Goal: Transaction & Acquisition: Purchase product/service

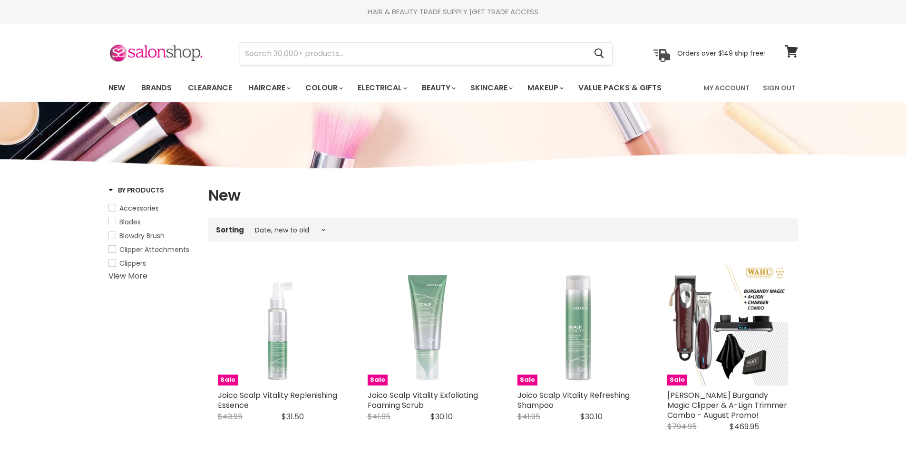
select select "created-descending"
click at [324, 57] on input "Search" at bounding box center [413, 54] width 347 height 22
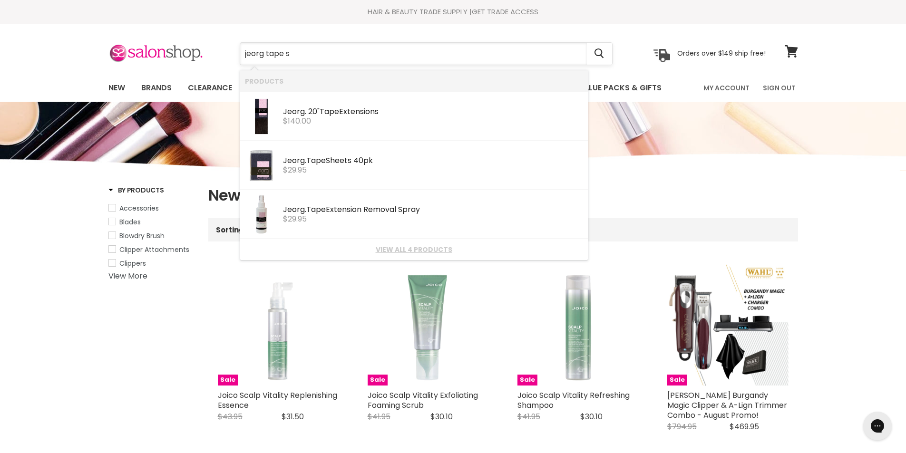
type input "jeorg tape sh"
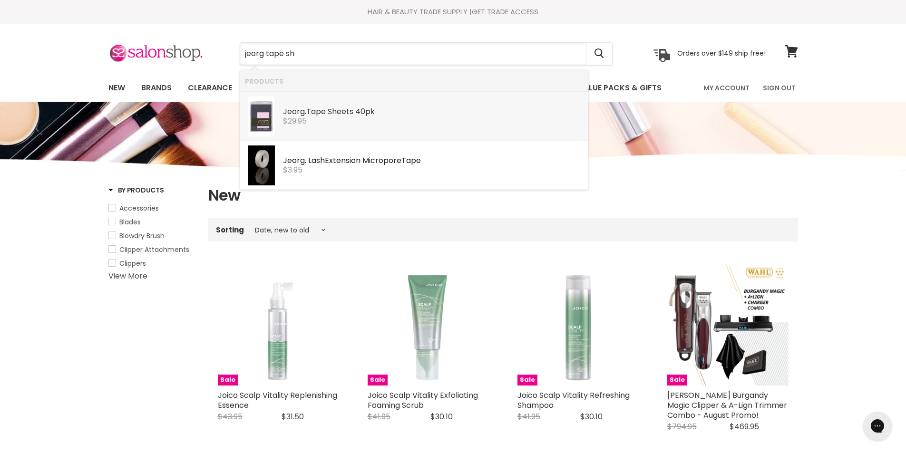
click at [324, 118] on div "$29.95" at bounding box center [433, 121] width 300 height 9
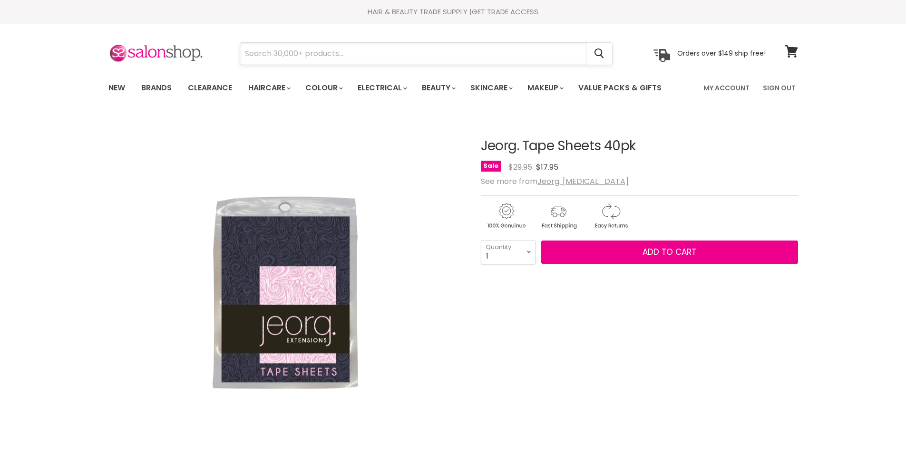
click at [304, 54] on input "Search" at bounding box center [413, 54] width 347 height 22
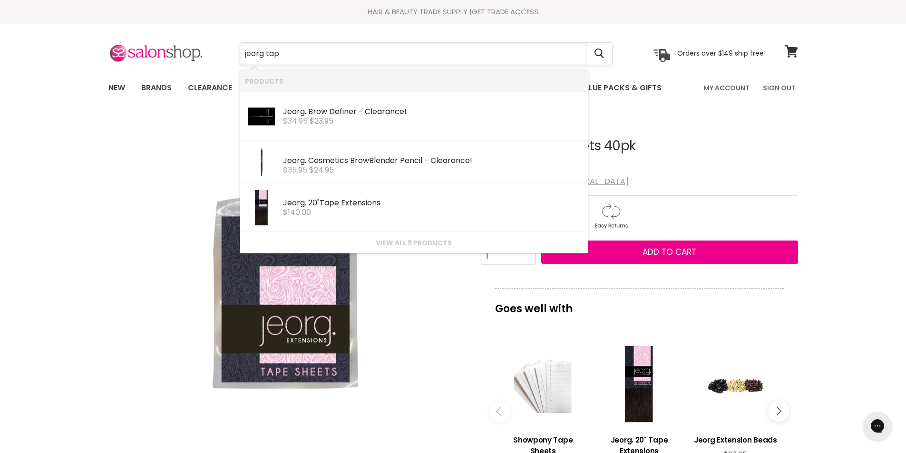
type input "jeorg tape"
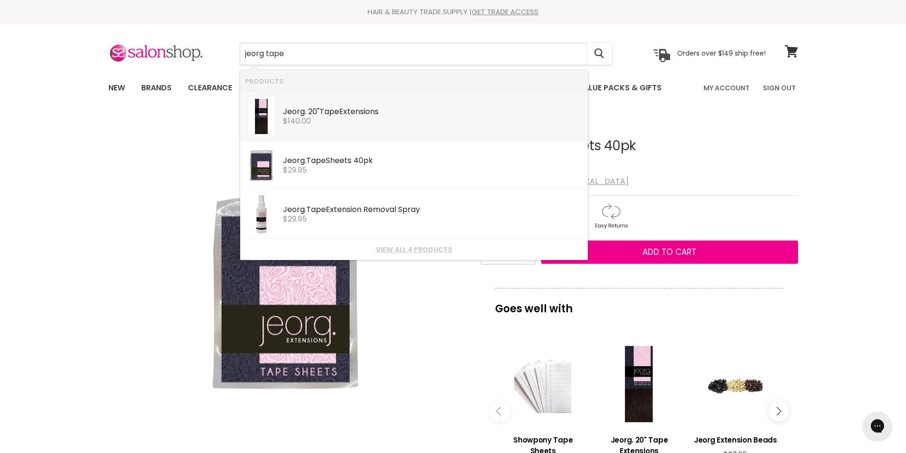
click at [312, 126] on link "Jeorg . 20" Tape Extensions Jeorg. Hair Extensions $140.00" at bounding box center [414, 117] width 338 height 40
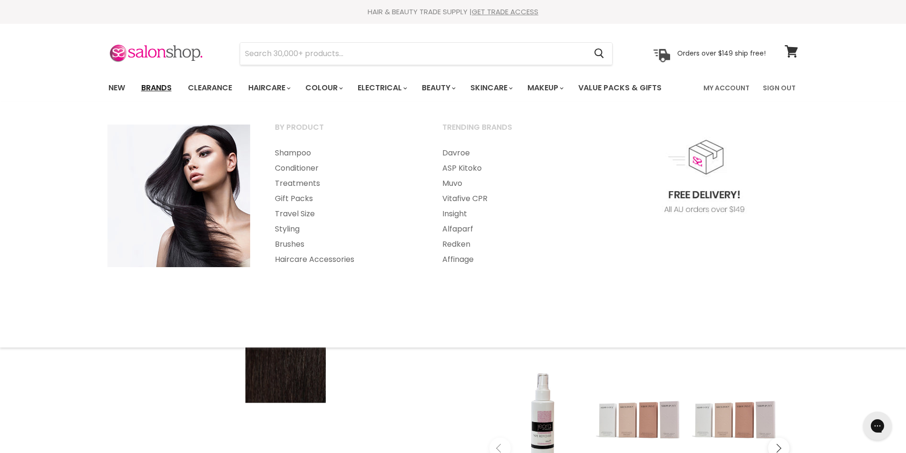
click at [164, 90] on link "Brands" at bounding box center [156, 88] width 45 height 20
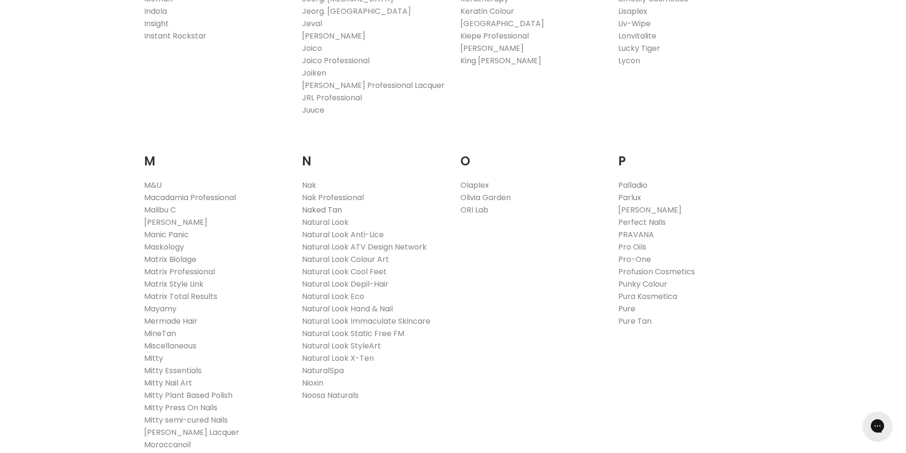
click at [335, 207] on link "Naked Tan" at bounding box center [322, 210] width 40 height 11
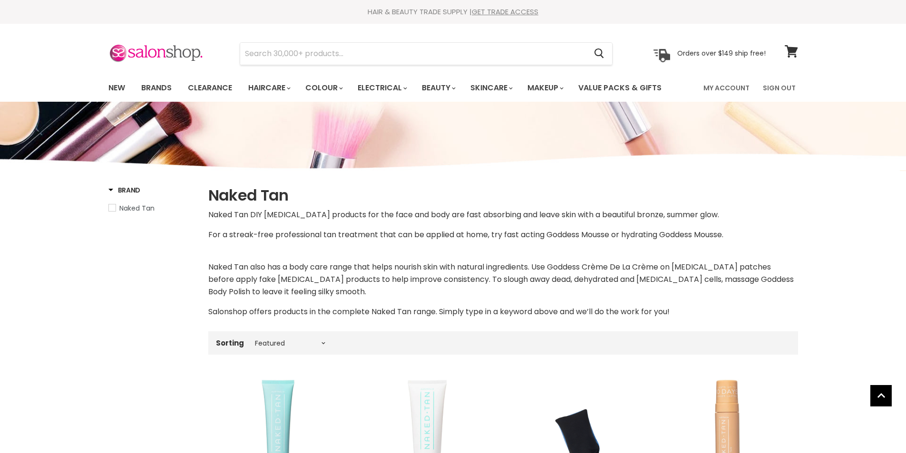
select select "manual"
click at [149, 88] on link "Brands" at bounding box center [156, 88] width 45 height 20
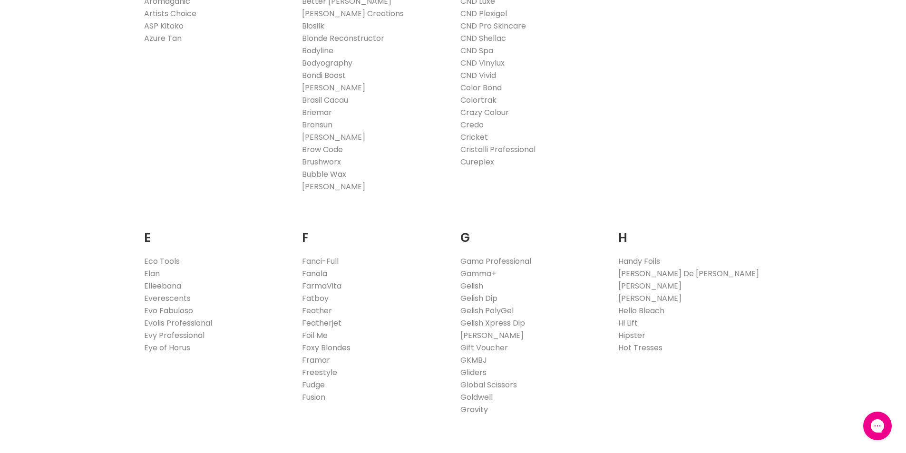
click at [312, 274] on link "Fanola" at bounding box center [314, 273] width 25 height 11
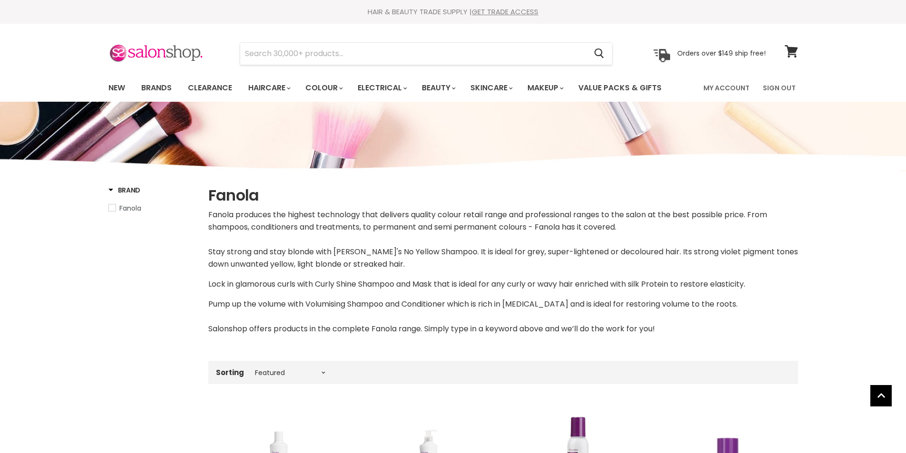
select select "manual"
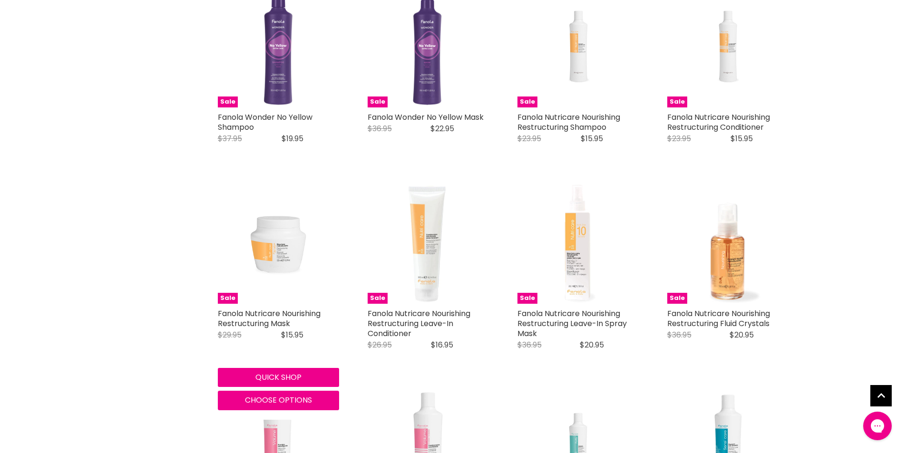
scroll to position [618, 0]
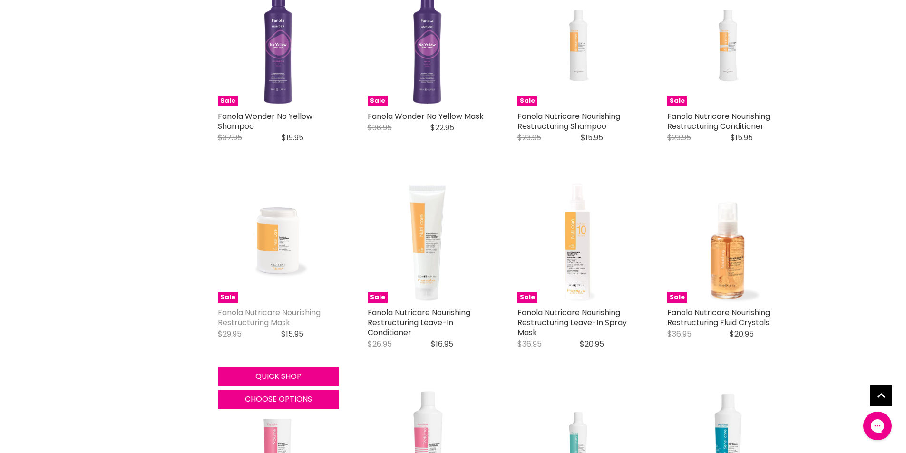
click at [257, 315] on link "Fanola Nutricare Nourishing Restructuring Mask" at bounding box center [269, 317] width 103 height 21
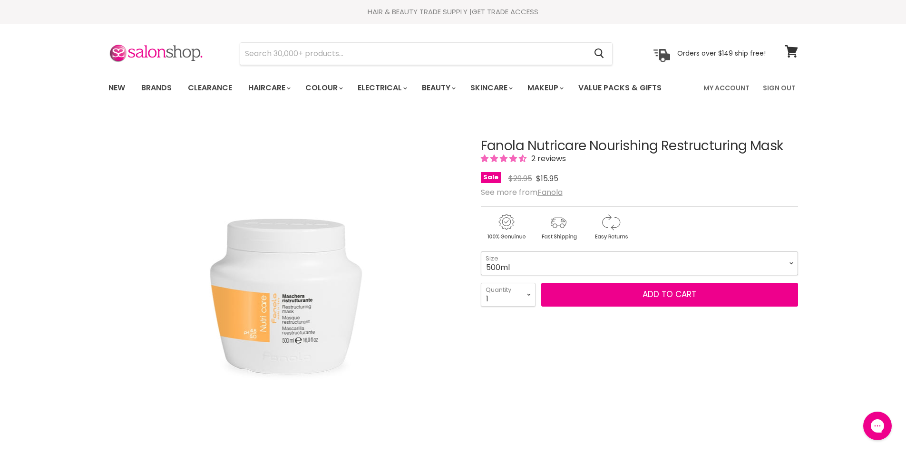
click at [516, 268] on select "500ml 1.5 Litre" at bounding box center [639, 264] width 317 height 24
click at [481, 252] on select "500ml 1.5 Litre" at bounding box center [639, 264] width 317 height 24
click at [496, 262] on select "500ml 1.5 Litre" at bounding box center [639, 264] width 317 height 24
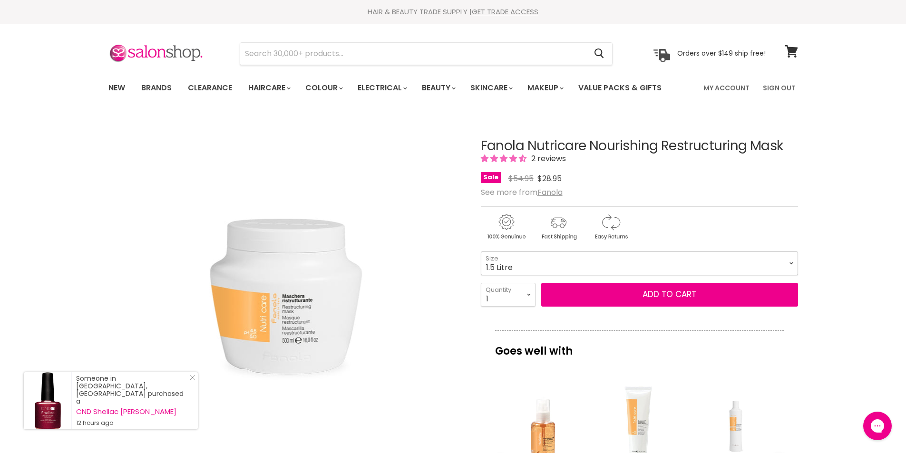
select select "500ml"
click at [481, 252] on select "500ml 1.5 Litre" at bounding box center [639, 264] width 317 height 24
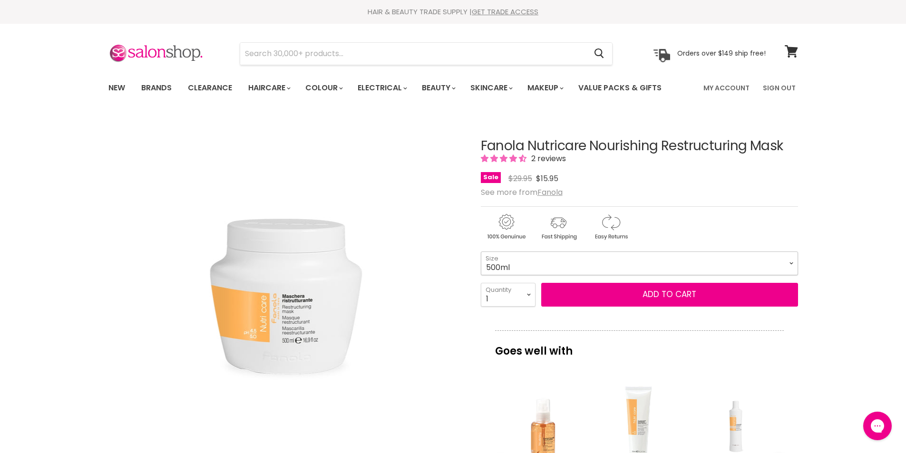
click at [495, 266] on select "500ml 1.5 Litre" at bounding box center [639, 264] width 317 height 24
click at [116, 85] on link "New" at bounding box center [116, 88] width 31 height 20
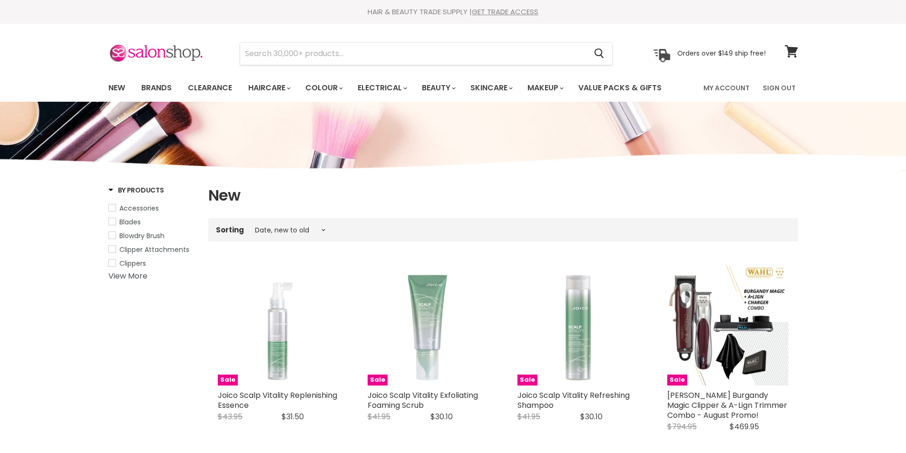
select select "created-descending"
